Goal: Use online tool/utility: Utilize a website feature to perform a specific function

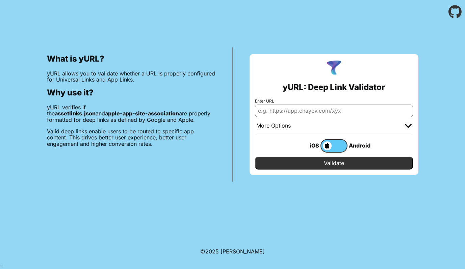
click at [291, 113] on input "Enter URL" at bounding box center [334, 110] width 158 height 12
paste input "apple-app-site-association"
type input "apple-app-site-association"
type input "[URL][DOMAIN_NAME]"
click at [334, 163] on input "Validate" at bounding box center [334, 162] width 158 height 13
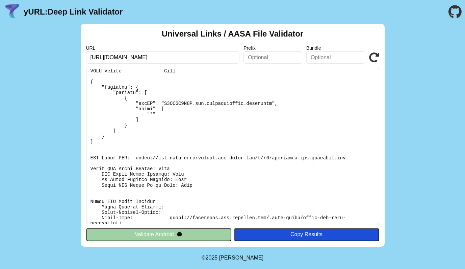
scroll to position [38, 0]
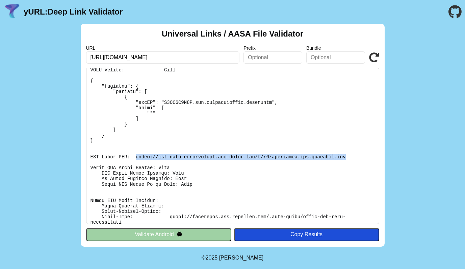
drag, startPoint x: 137, startPoint y: 156, endPoint x: 345, endPoint y: 156, distance: 208.9
click at [345, 156] on pre at bounding box center [232, 146] width 293 height 156
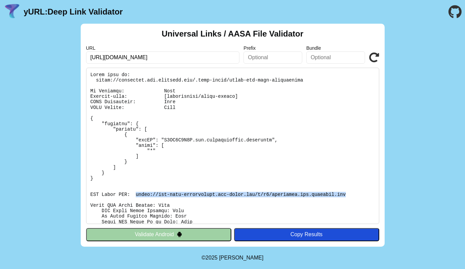
scroll to position [0, 0]
click at [213, 235] on button "Validate Android" at bounding box center [158, 234] width 145 height 13
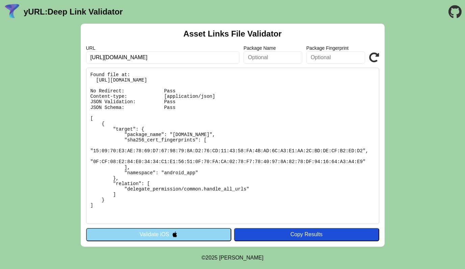
click at [210, 234] on button "Validate iOS" at bounding box center [158, 234] width 145 height 13
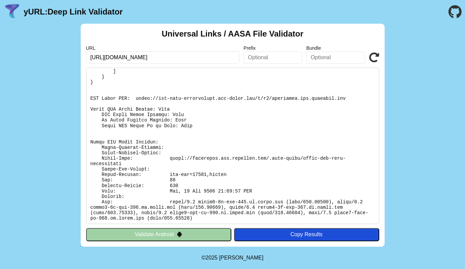
scroll to position [96, 0]
click at [368, 56] on div "URL https://incubeats.dev.parendum.com/pepe Prefix Bundle Validate" at bounding box center [232, 54] width 293 height 18
click at [373, 58] on icon at bounding box center [374, 57] width 10 height 10
click at [377, 56] on icon at bounding box center [374, 57] width 10 height 10
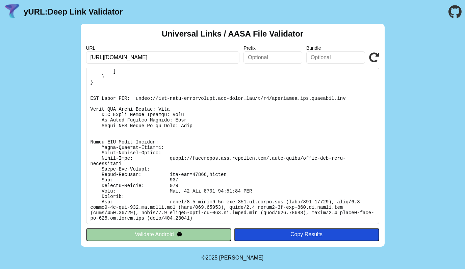
scroll to position [96, 0]
click at [376, 60] on icon at bounding box center [374, 57] width 10 height 10
